Goal: Transaction & Acquisition: Purchase product/service

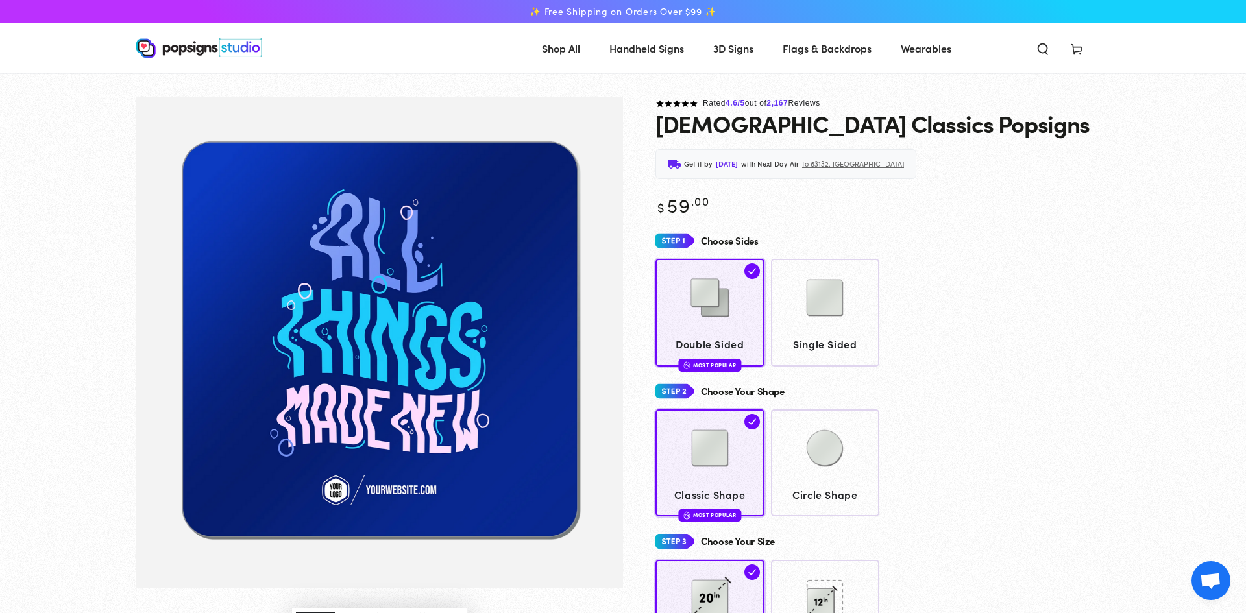
select select "**********"
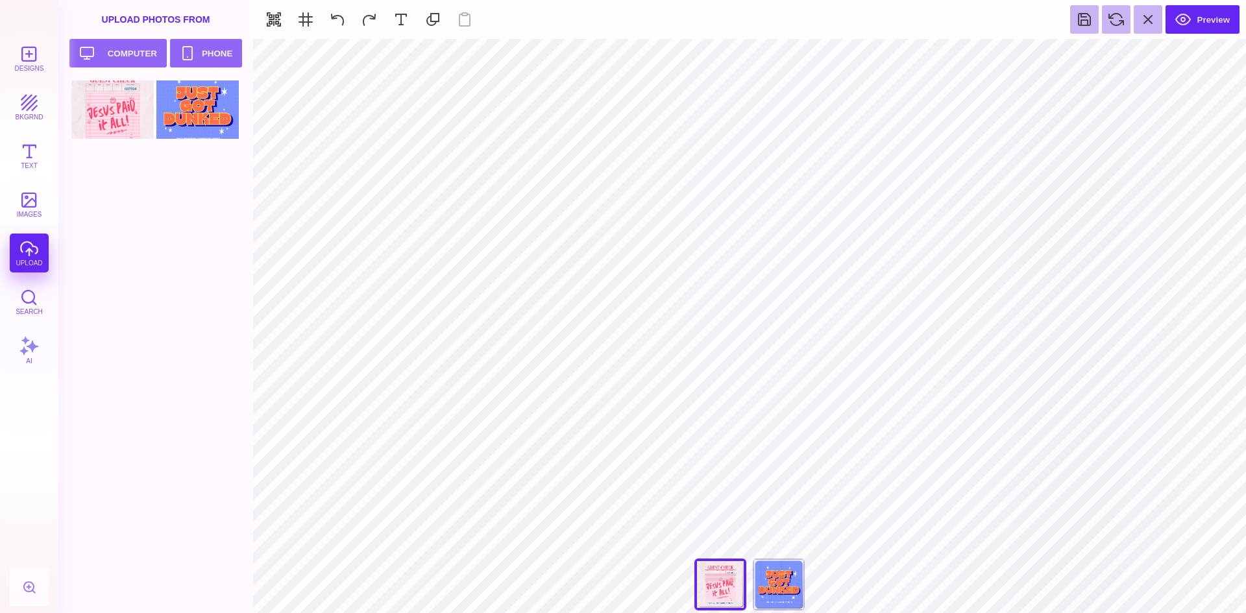
click at [152, 283] on div at bounding box center [159, 346] width 177 height 533
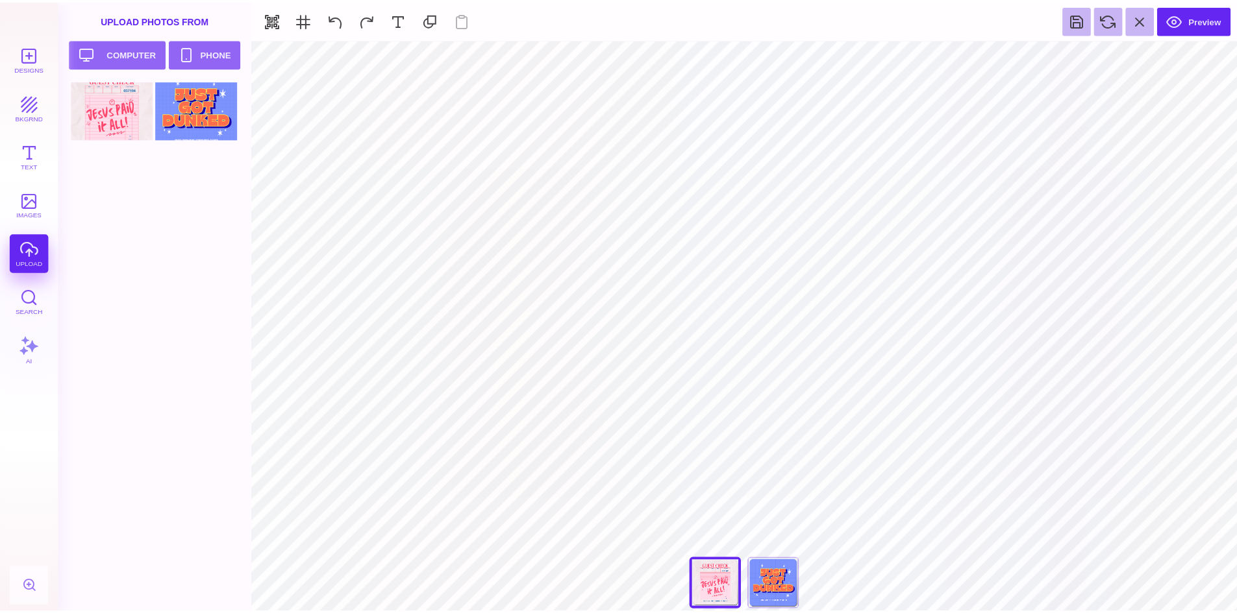
scroll to position [106, 0]
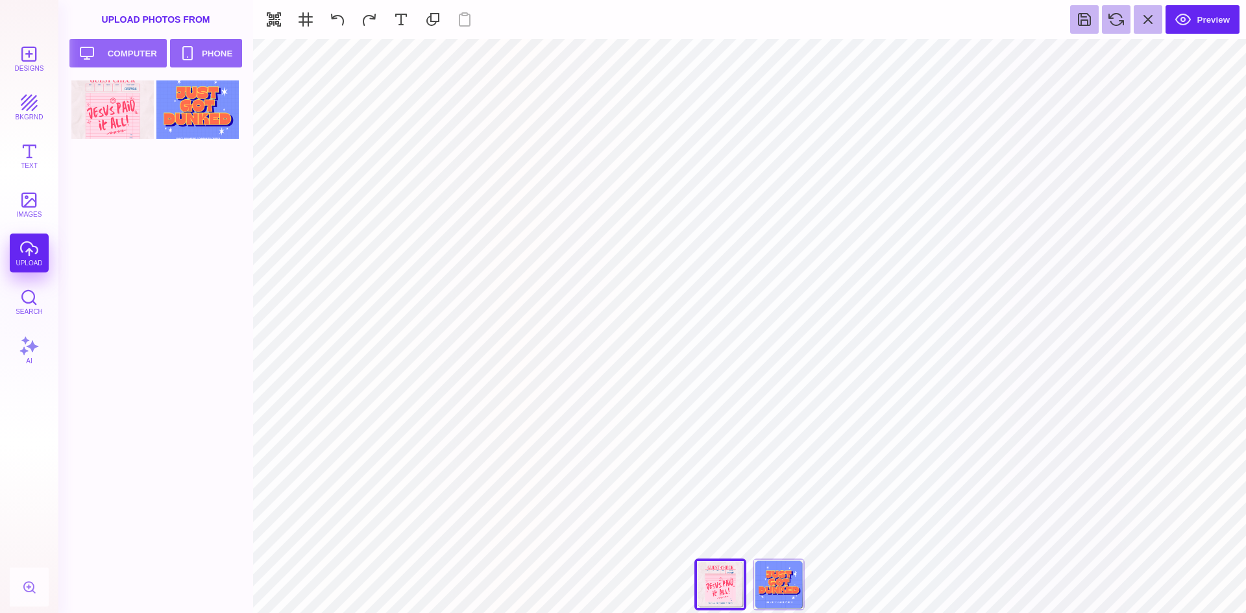
click at [149, 293] on div at bounding box center [159, 346] width 177 height 533
click at [1201, 21] on button "Preview" at bounding box center [1203, 19] width 74 height 29
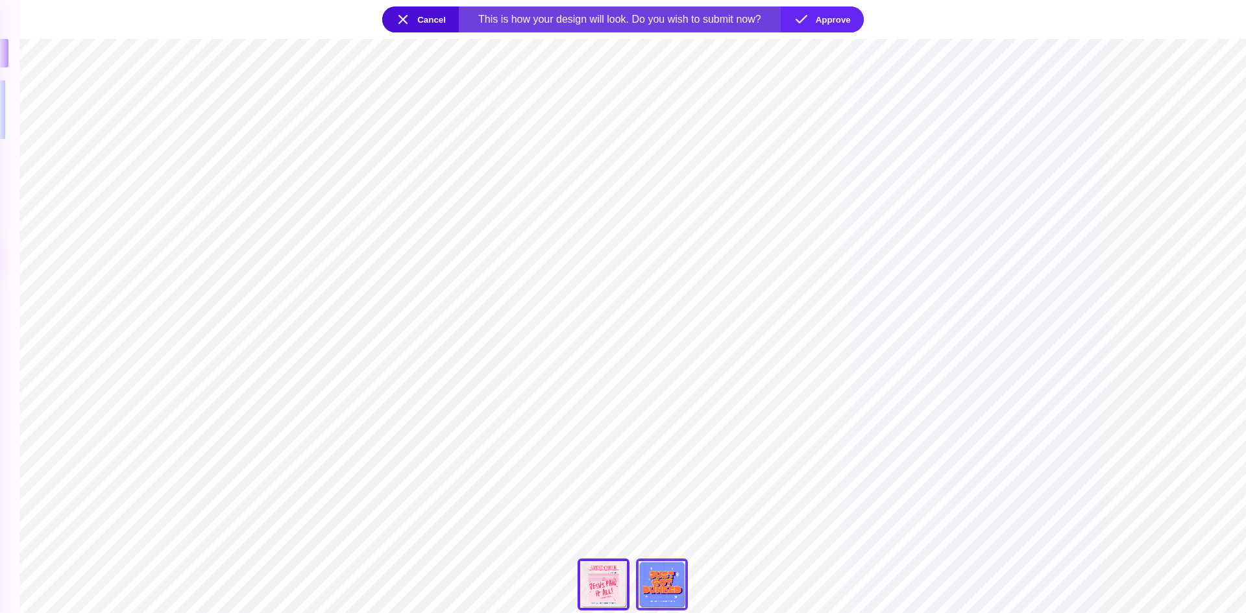
click at [661, 592] on div "I Got A New Life" at bounding box center [662, 585] width 52 height 52
click at [596, 598] on div "[DATE] I'm Going Public" at bounding box center [604, 585] width 52 height 52
click at [663, 592] on div "I Got A New Life" at bounding box center [662, 585] width 52 height 52
click at [828, 19] on button "Approve" at bounding box center [822, 19] width 83 height 26
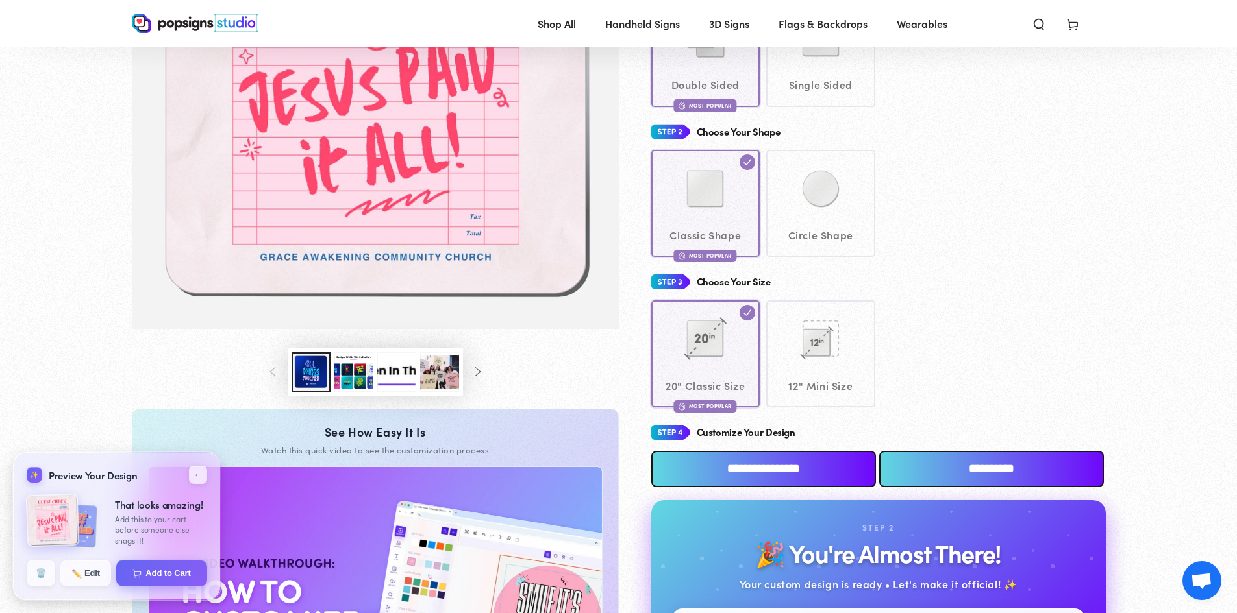
scroll to position [452, 0]
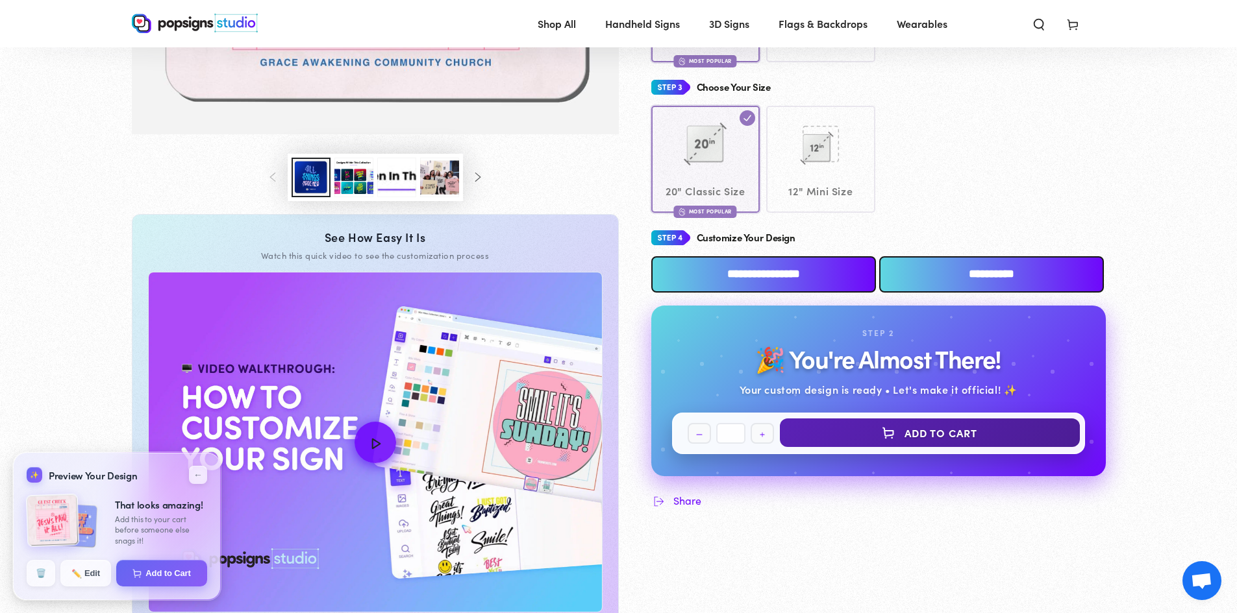
click at [936, 436] on button "Add to Cart" at bounding box center [930, 433] width 300 height 29
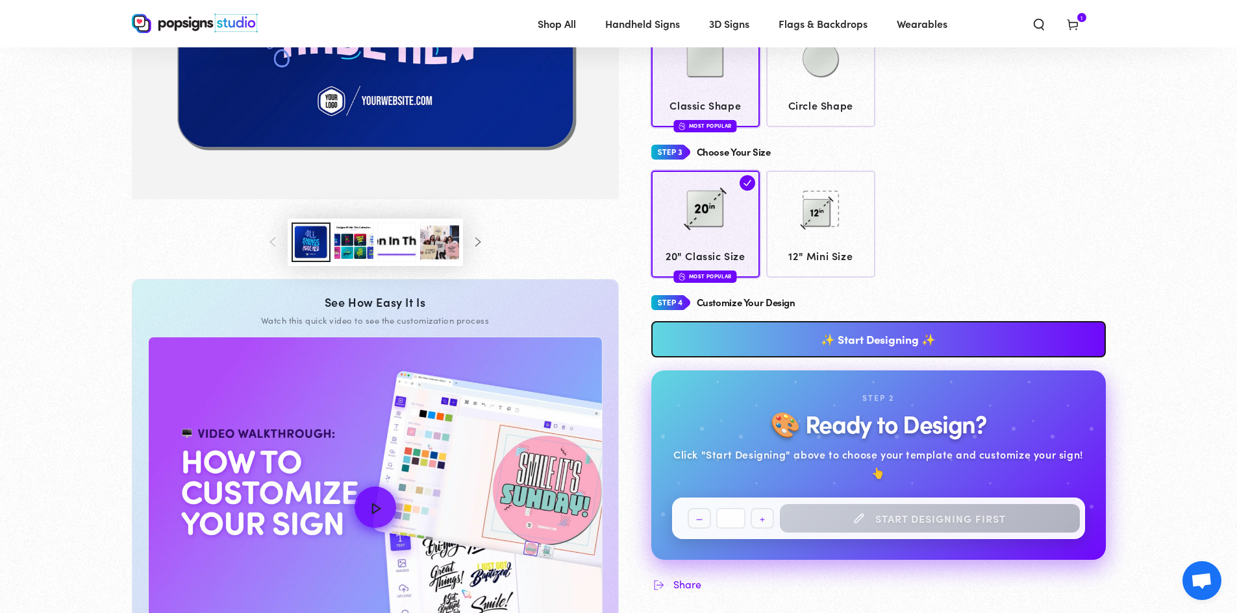
scroll to position [582, 0]
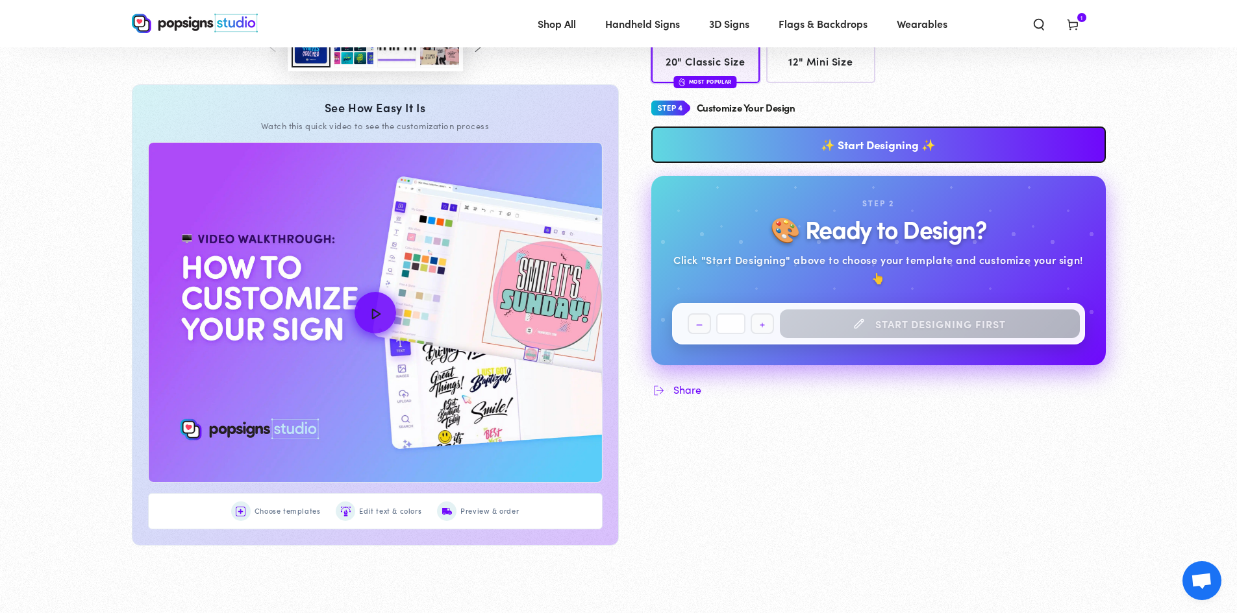
click at [889, 142] on link "✨ Start Designing ✨" at bounding box center [878, 145] width 454 height 36
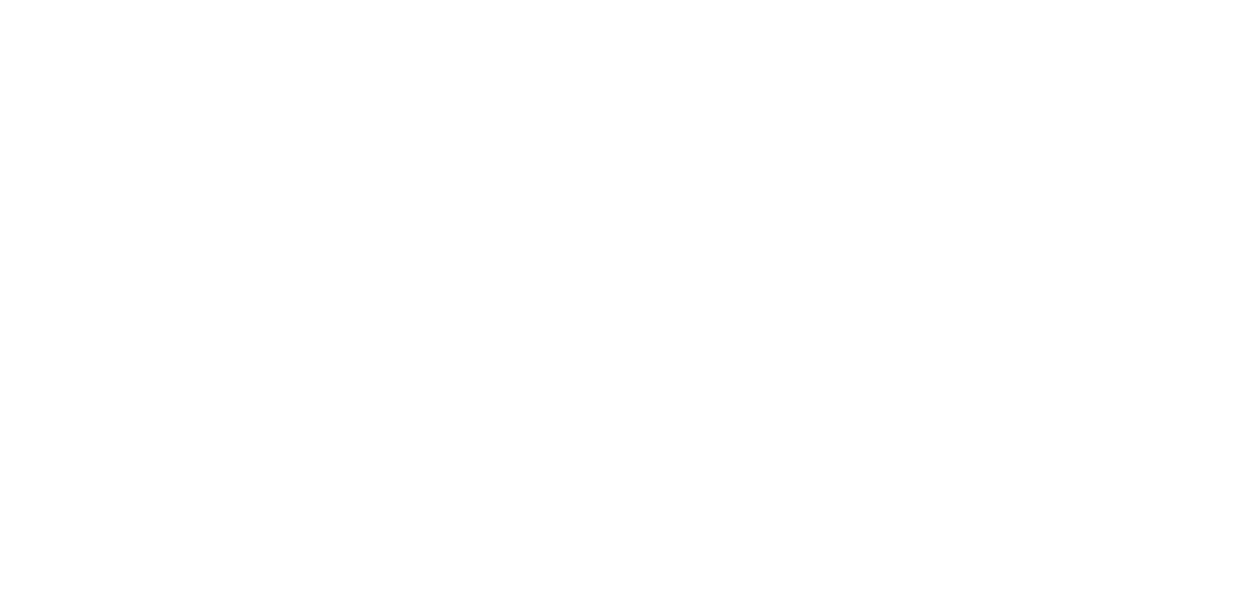
scroll to position [0, 0]
type textarea "An ancient tree with a door leading to a magical world"
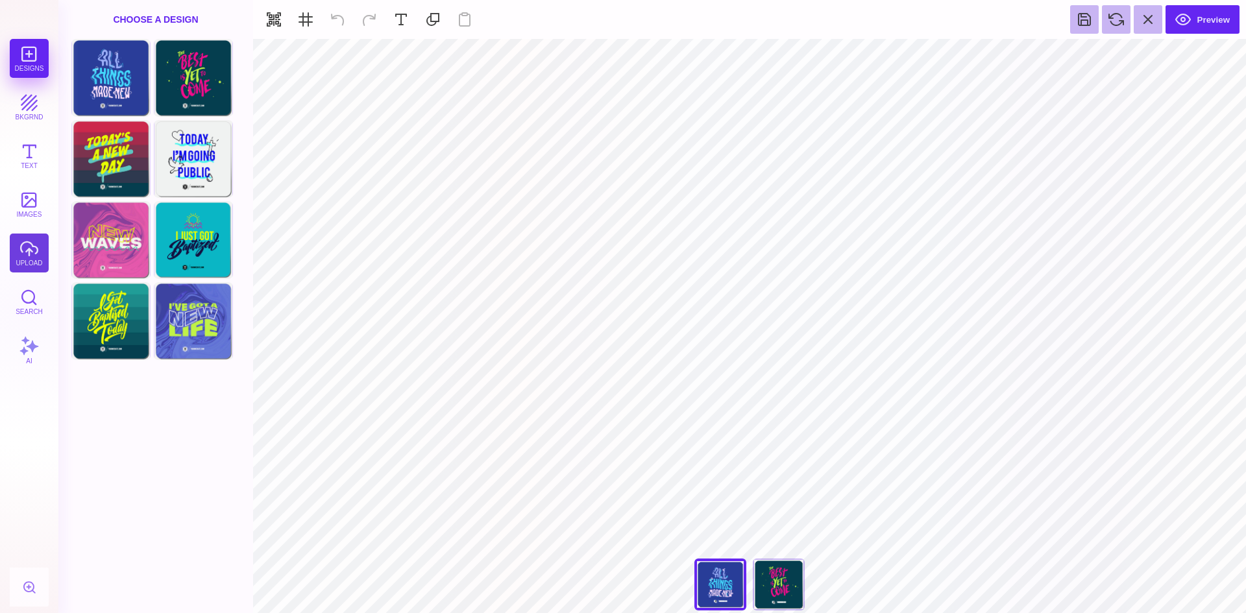
click at [28, 248] on button "upload" at bounding box center [29, 253] width 39 height 39
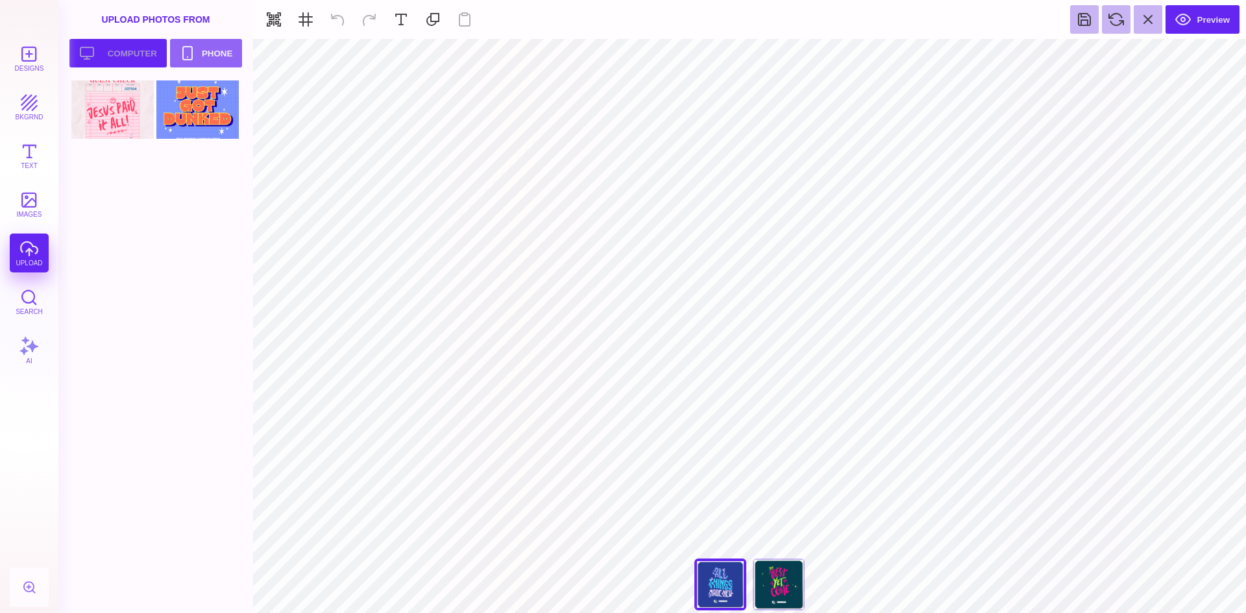
click at [123, 60] on button "Upload your artwork Computer" at bounding box center [117, 53] width 97 height 29
click at [856, 254] on section "**********" at bounding box center [749, 326] width 993 height 574
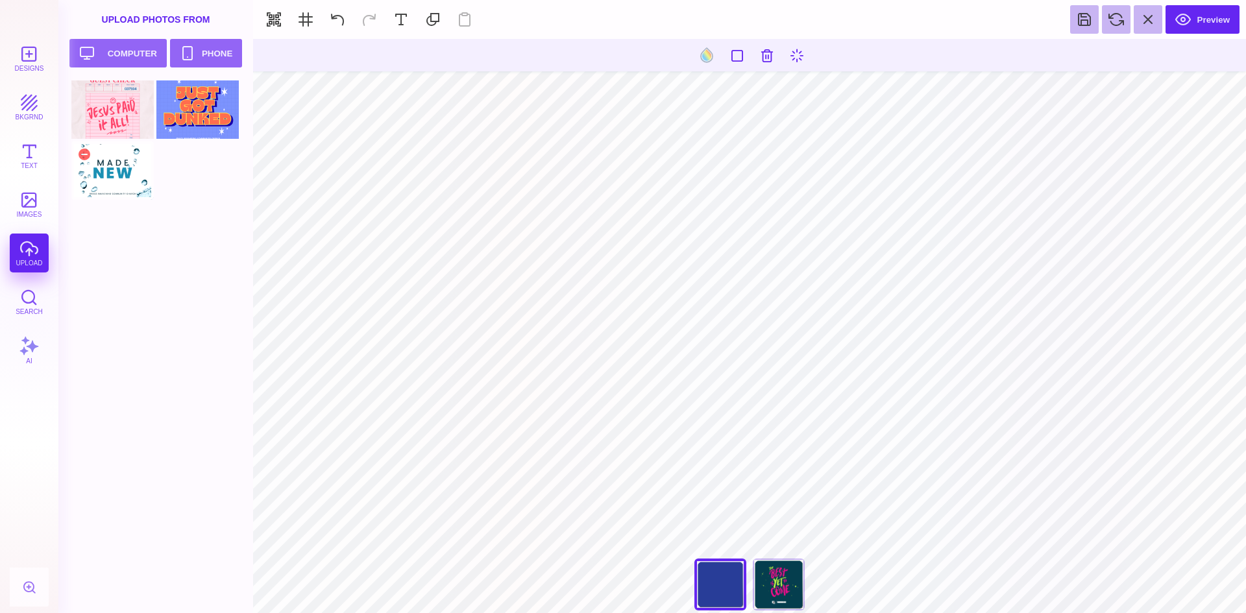
click at [106, 176] on div at bounding box center [112, 171] width 82 height 58
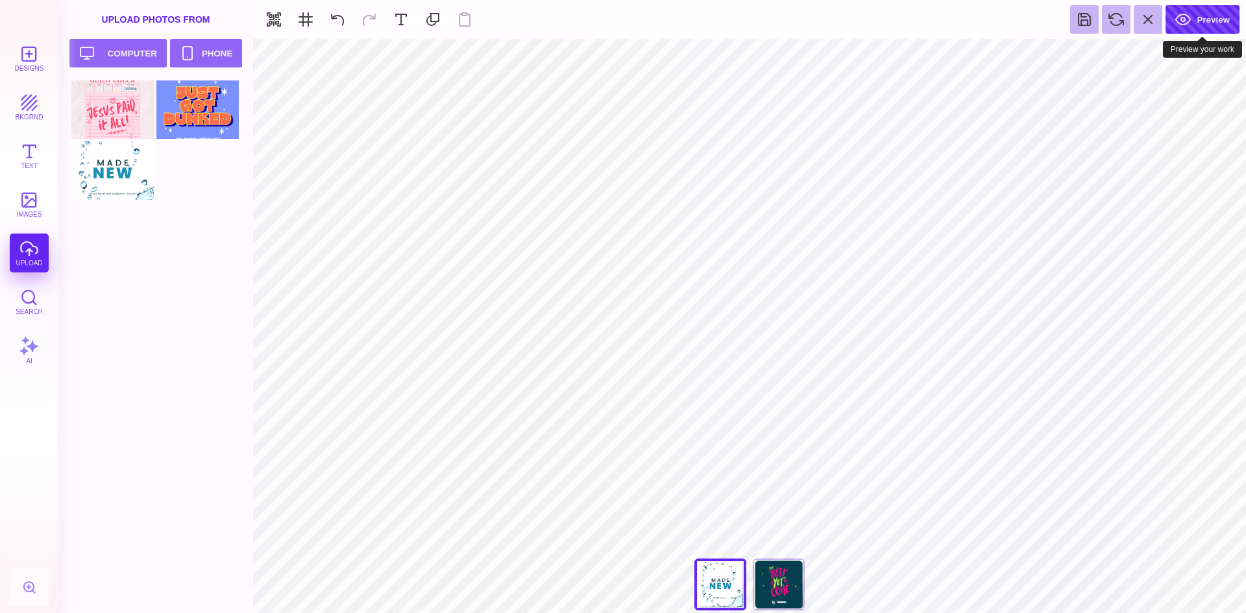
click at [1185, 22] on button "Preview" at bounding box center [1203, 19] width 74 height 29
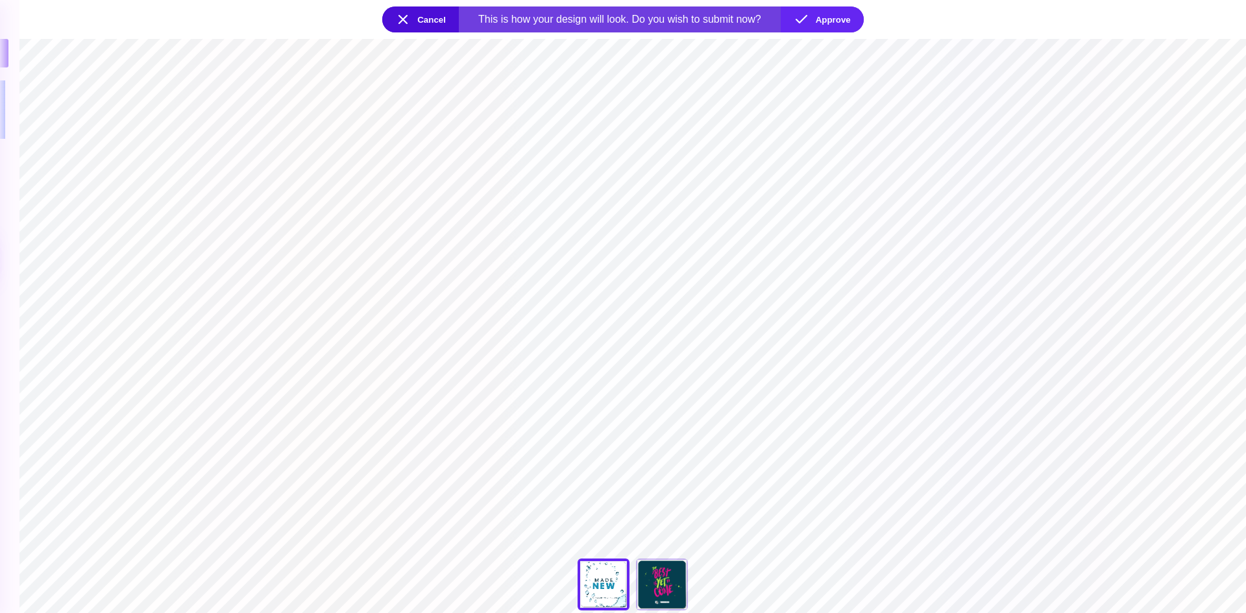
click at [1219, 354] on section "**********" at bounding box center [632, 326] width 1227 height 574
click at [408, 23] on button "Cancel" at bounding box center [420, 19] width 77 height 26
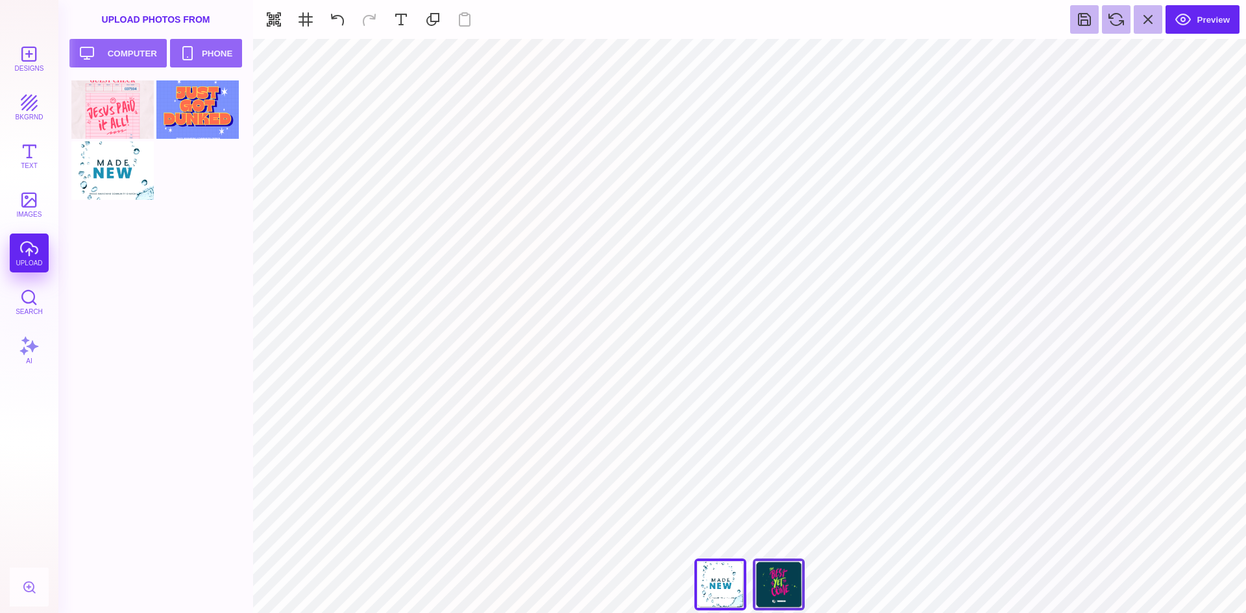
click at [759, 589] on div "The Best Is Yet To Come" at bounding box center [779, 585] width 52 height 52
click at [895, 166] on section "**********" at bounding box center [749, 326] width 993 height 574
click at [720, 583] on div "All Things Made New" at bounding box center [721, 585] width 52 height 52
type input "#000000"
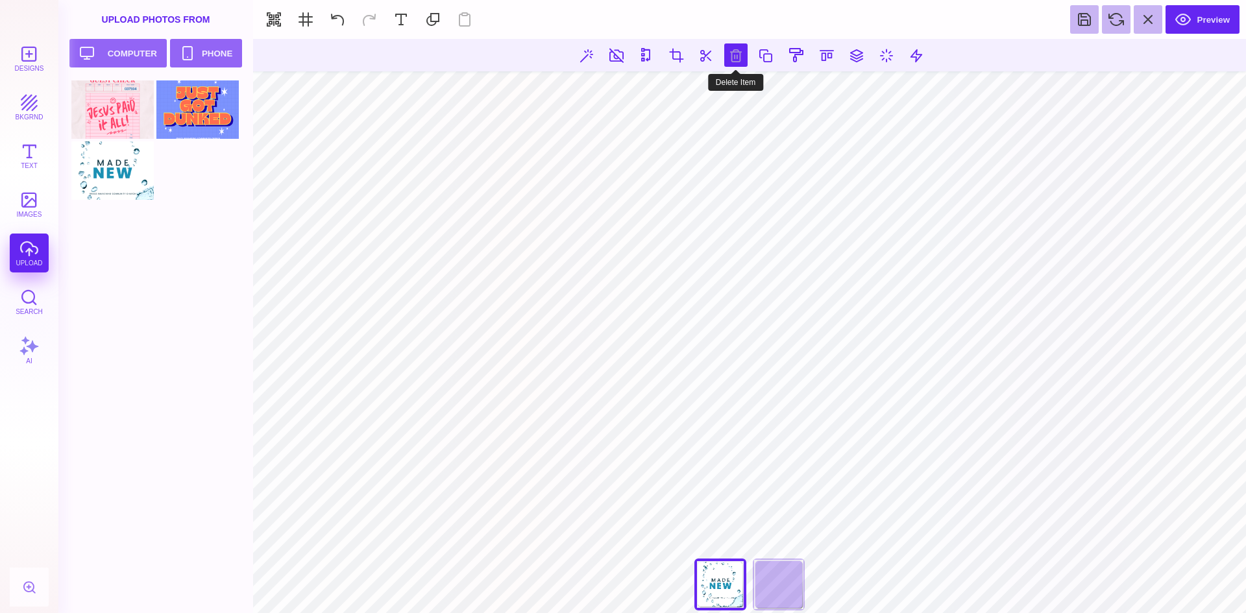
click at [741, 61] on button at bounding box center [735, 54] width 23 height 23
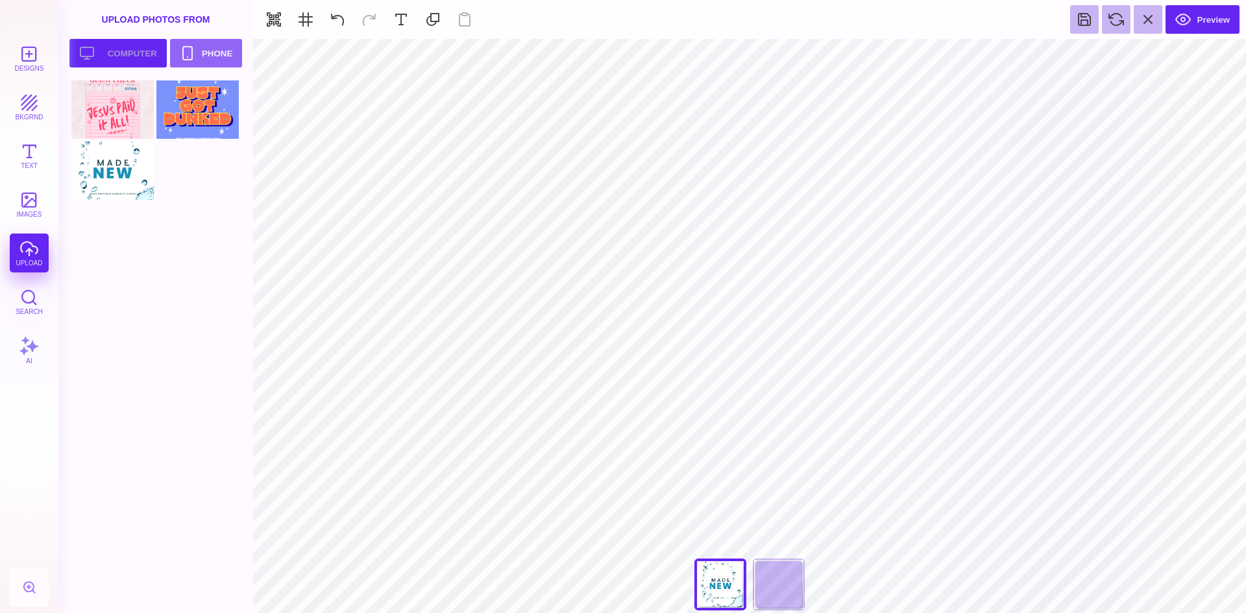
click at [119, 50] on button "Upload your artwork Computer" at bounding box center [117, 53] width 97 height 29
click at [140, 48] on button "Upload your artwork Computer" at bounding box center [117, 53] width 97 height 29
click at [196, 182] on div at bounding box center [159, 141] width 177 height 122
click at [118, 50] on button "Upload your artwork Computer" at bounding box center [117, 53] width 97 height 29
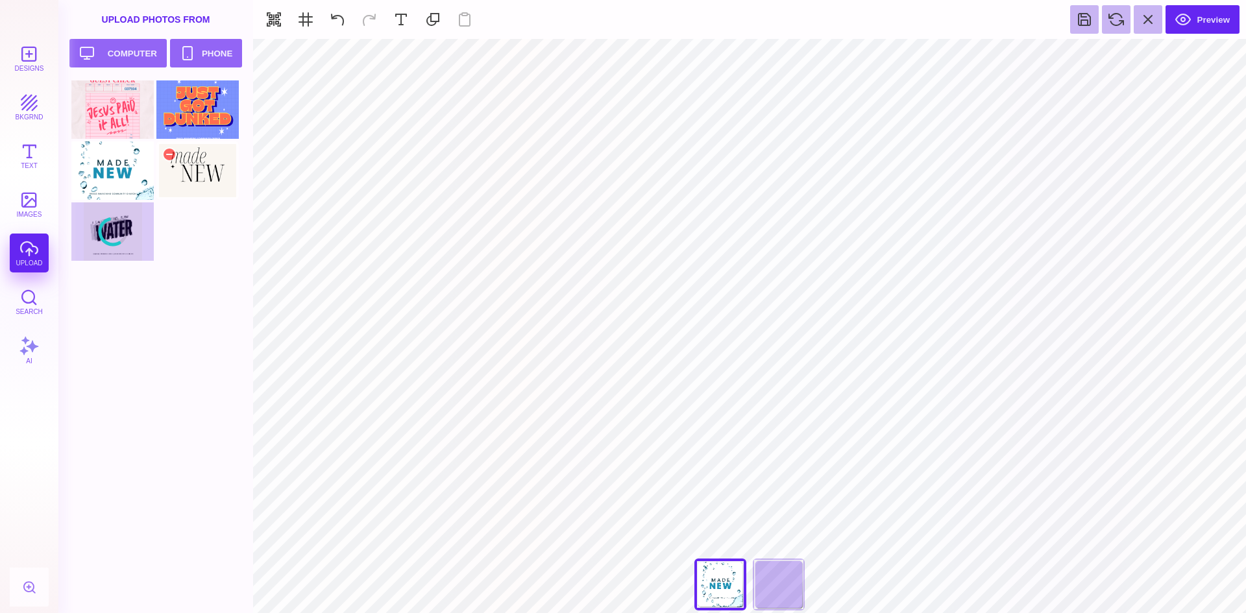
click at [212, 175] on div at bounding box center [197, 171] width 82 height 58
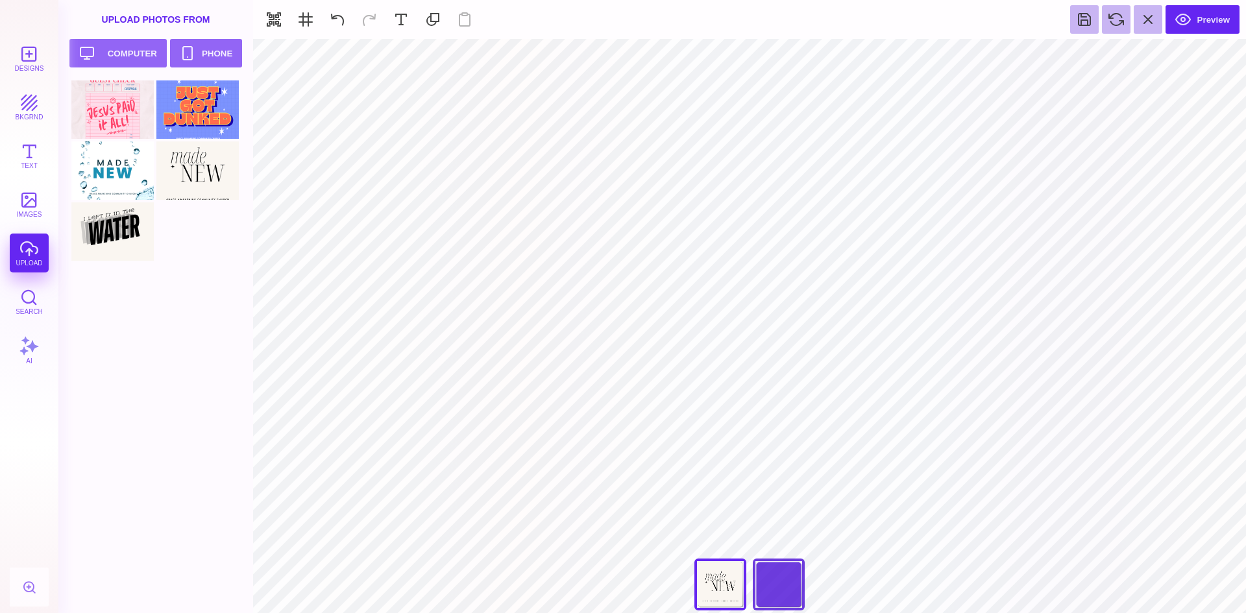
click at [796, 570] on div "The Best Is Yet To Come" at bounding box center [779, 585] width 52 height 52
click at [129, 238] on div at bounding box center [112, 232] width 82 height 58
